Goal: Book appointment/travel/reservation

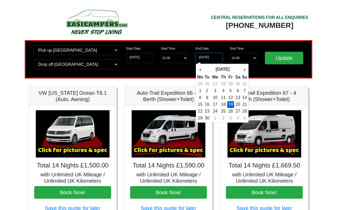
click at [215, 59] on input "[DATE]" at bounding box center [208, 58] width 27 height 10
click at [231, 97] on td "12" at bounding box center [230, 97] width 7 height 7
type input "[DATE]"
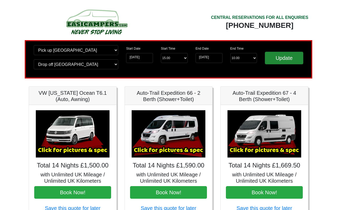
click at [276, 59] on input "Update" at bounding box center [284, 58] width 38 height 13
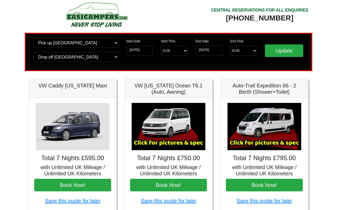
scroll to position [12, 0]
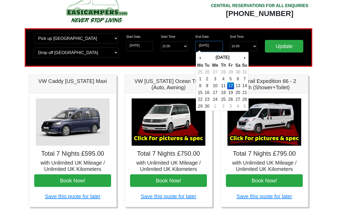
click at [212, 48] on input "[DATE]" at bounding box center [208, 46] width 27 height 10
click at [232, 92] on td "19" at bounding box center [230, 92] width 7 height 7
type input "[DATE]"
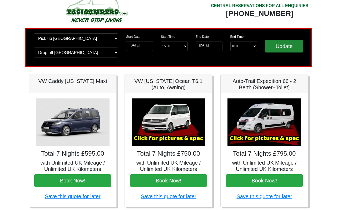
click at [281, 47] on input "Update" at bounding box center [284, 46] width 38 height 13
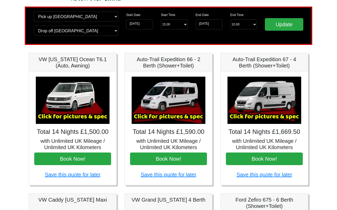
scroll to position [28, 0]
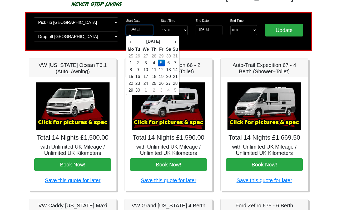
click at [148, 31] on input "05-09-2025" at bounding box center [139, 30] width 27 height 10
click at [133, 62] on td "1" at bounding box center [130, 63] width 7 height 7
type input "[DATE]"
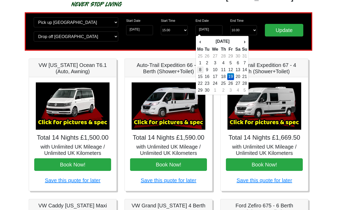
click at [201, 69] on td "8" at bounding box center [200, 70] width 7 height 7
type input "08-09-2025"
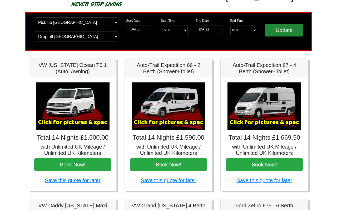
click at [277, 34] on input "Update" at bounding box center [284, 30] width 38 height 13
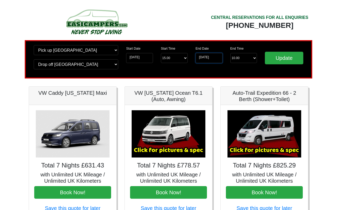
click at [219, 58] on input "08-09-2025" at bounding box center [208, 58] width 27 height 10
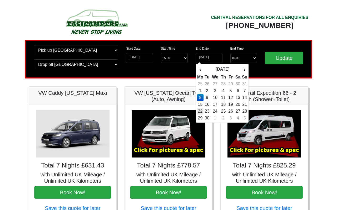
click at [202, 110] on td "22" at bounding box center [200, 111] width 7 height 7
type input "22-09-2025"
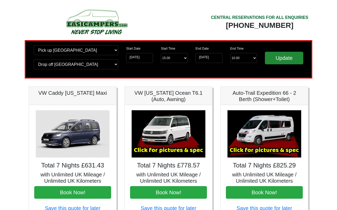
click at [278, 59] on input "Update" at bounding box center [284, 58] width 38 height 13
